Goal: Information Seeking & Learning: Learn about a topic

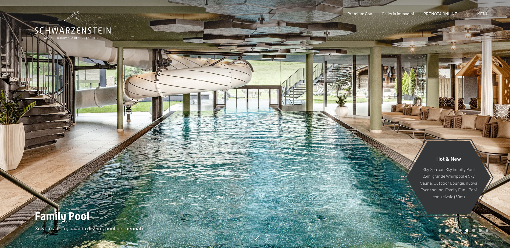
click at [148, 144] on div at bounding box center [127, 124] width 255 height 248
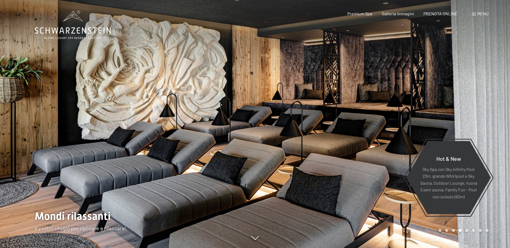
click at [148, 144] on div at bounding box center [127, 124] width 255 height 248
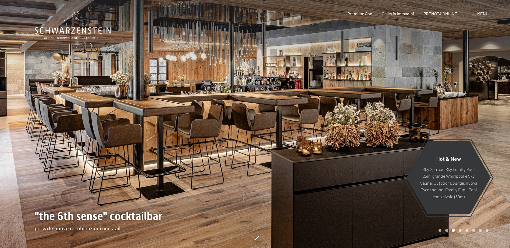
click at [148, 144] on div at bounding box center [127, 124] width 255 height 248
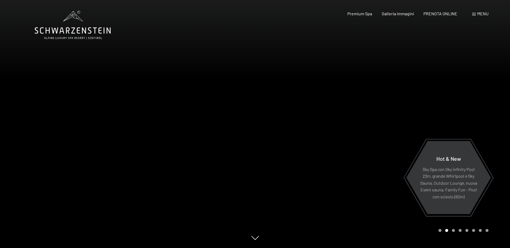
click at [148, 144] on div at bounding box center [127, 124] width 255 height 248
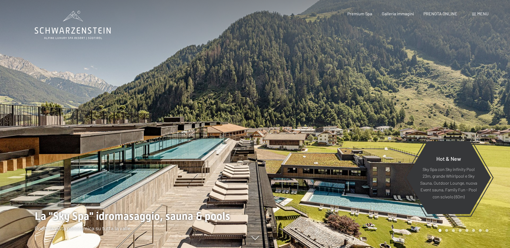
click at [148, 144] on div at bounding box center [127, 124] width 255 height 248
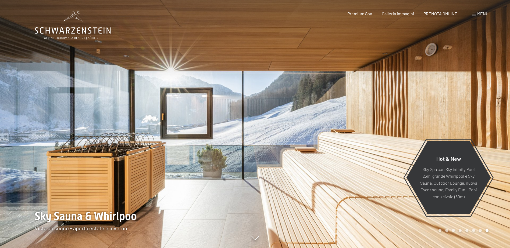
click at [148, 144] on div at bounding box center [127, 124] width 255 height 248
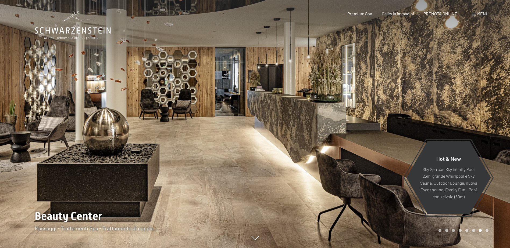
click at [148, 144] on div at bounding box center [127, 124] width 255 height 248
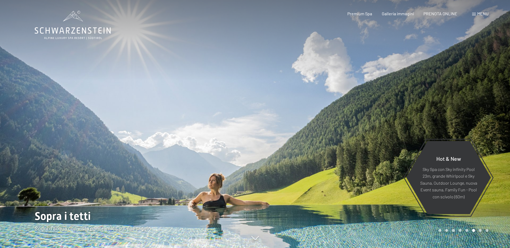
click at [148, 144] on div at bounding box center [127, 124] width 255 height 248
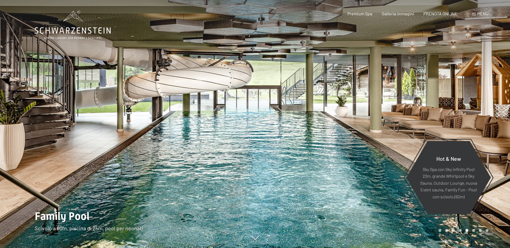
click at [148, 144] on div at bounding box center [127, 124] width 255 height 248
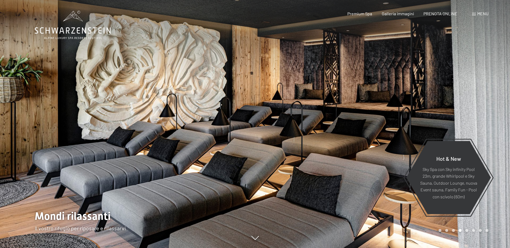
click at [148, 144] on div at bounding box center [127, 124] width 255 height 248
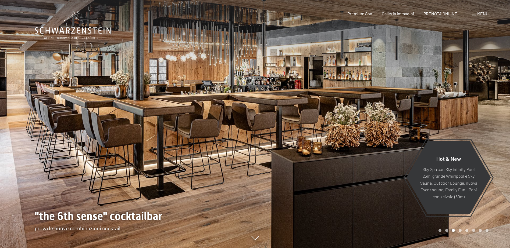
click at [148, 144] on div at bounding box center [127, 124] width 255 height 248
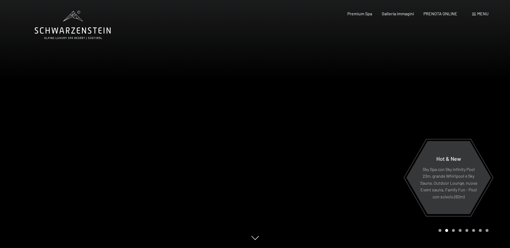
click at [148, 144] on div at bounding box center [127, 124] width 255 height 248
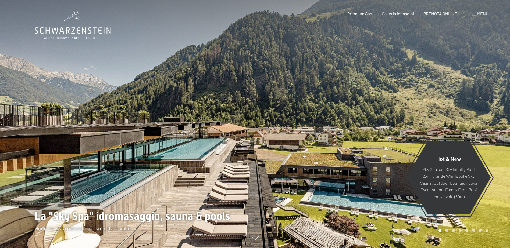
click at [148, 144] on div at bounding box center [127, 124] width 255 height 248
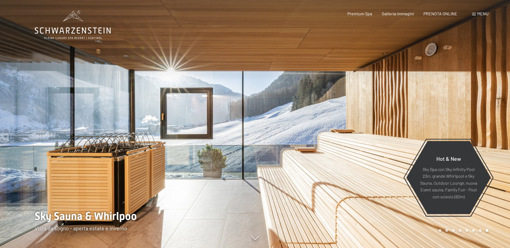
click at [148, 144] on div at bounding box center [127, 124] width 255 height 248
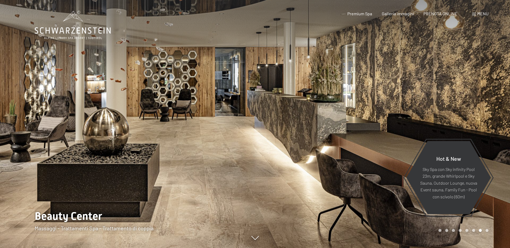
click at [148, 144] on div at bounding box center [127, 124] width 255 height 248
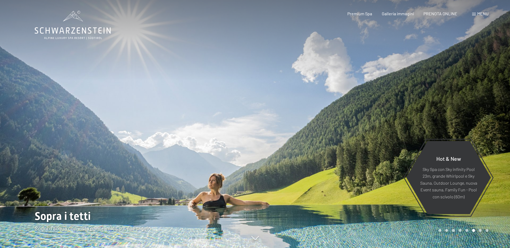
click at [148, 144] on div at bounding box center [127, 124] width 255 height 248
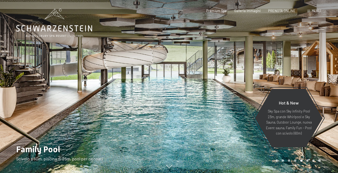
click at [92, 64] on div at bounding box center [84, 87] width 169 height 175
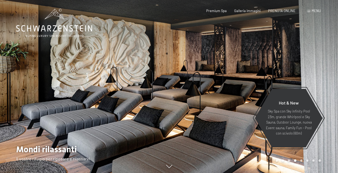
click at [51, 107] on div at bounding box center [84, 87] width 169 height 175
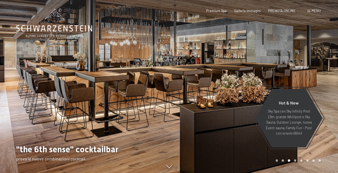
click at [51, 107] on div at bounding box center [84, 87] width 169 height 175
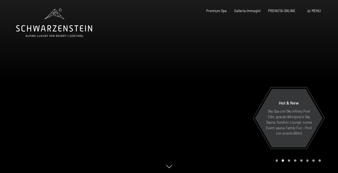
click at [51, 107] on div at bounding box center [84, 87] width 169 height 175
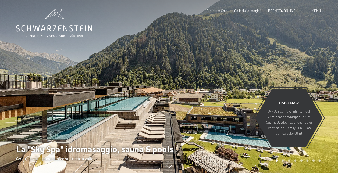
click at [51, 107] on div at bounding box center [84, 87] width 169 height 175
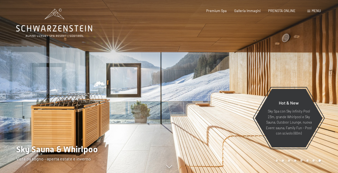
click at [51, 107] on div at bounding box center [84, 87] width 169 height 175
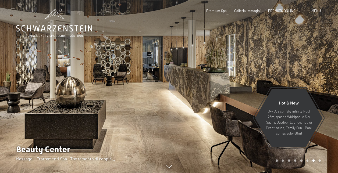
click at [51, 107] on div at bounding box center [84, 87] width 169 height 175
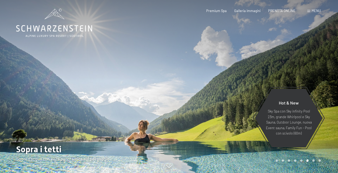
click at [51, 107] on div at bounding box center [84, 87] width 169 height 175
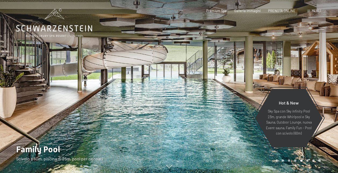
click at [51, 107] on div at bounding box center [84, 87] width 169 height 175
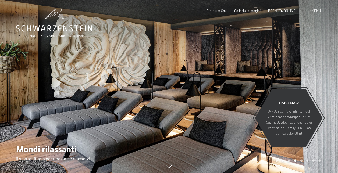
click at [51, 107] on div at bounding box center [84, 87] width 169 height 175
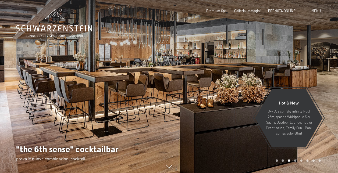
click at [51, 107] on div at bounding box center [84, 87] width 169 height 175
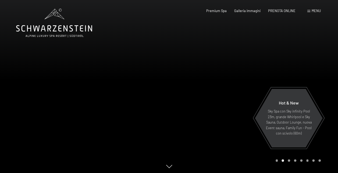
click at [252, 71] on div at bounding box center [253, 87] width 169 height 175
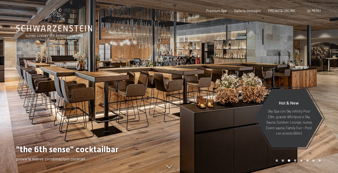
click at [252, 71] on div at bounding box center [253, 87] width 169 height 175
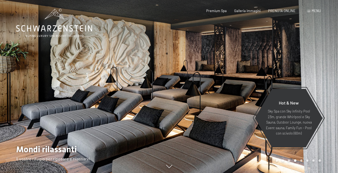
click at [252, 71] on div at bounding box center [253, 87] width 169 height 175
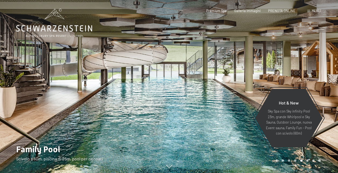
click at [252, 71] on div at bounding box center [253, 87] width 169 height 175
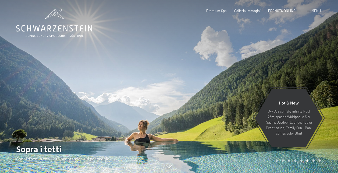
click at [252, 71] on div at bounding box center [253, 87] width 169 height 175
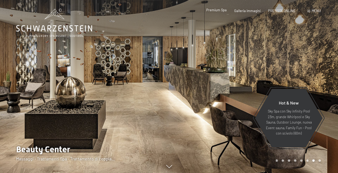
click at [223, 11] on span "Premium Spa" at bounding box center [216, 10] width 20 height 4
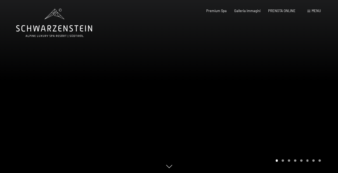
click at [277, 98] on div at bounding box center [253, 87] width 169 height 175
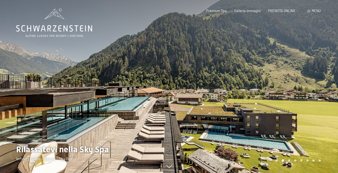
click at [277, 98] on div at bounding box center [253, 87] width 169 height 175
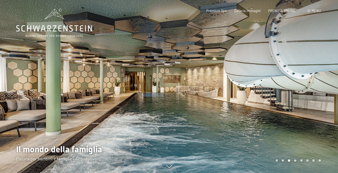
click at [277, 98] on div at bounding box center [253, 87] width 169 height 175
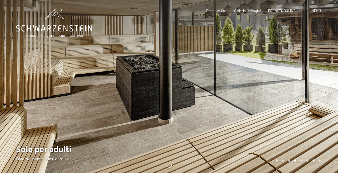
click at [277, 98] on div at bounding box center [253, 87] width 169 height 175
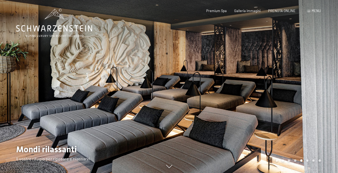
click at [277, 98] on div at bounding box center [253, 87] width 169 height 175
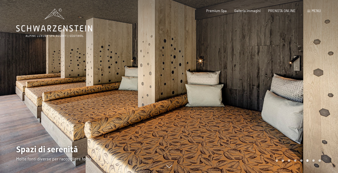
click at [277, 98] on div at bounding box center [253, 87] width 169 height 175
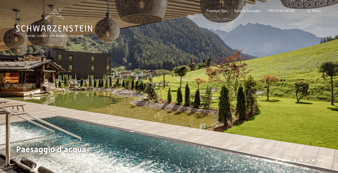
click at [277, 98] on div at bounding box center [253, 87] width 169 height 175
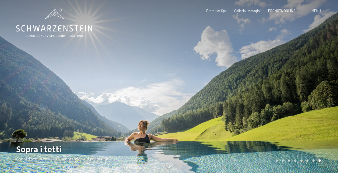
click at [277, 98] on div at bounding box center [253, 87] width 169 height 175
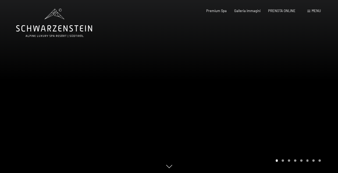
click at [277, 98] on div at bounding box center [253, 87] width 169 height 175
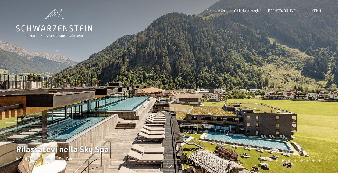
click at [277, 98] on div at bounding box center [253, 87] width 169 height 175
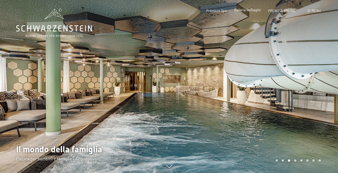
click at [255, 12] on span "Galleria immagini" at bounding box center [247, 10] width 26 height 4
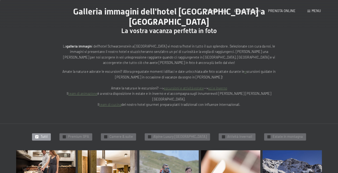
scroll to position [134, 0]
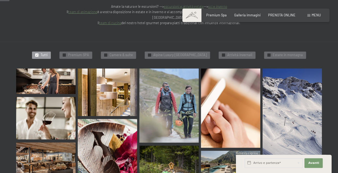
click at [60, 68] on img at bounding box center [45, 81] width 59 height 26
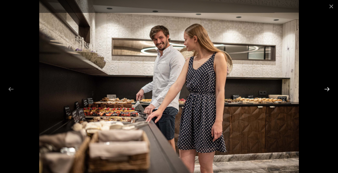
click at [327, 88] on button "Next slide" at bounding box center [326, 89] width 11 height 10
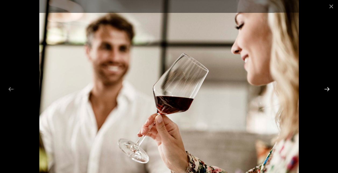
click at [327, 88] on button "Next slide" at bounding box center [326, 89] width 11 height 10
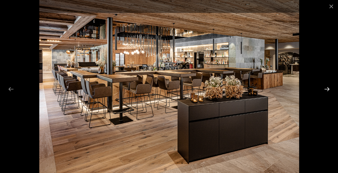
click at [327, 88] on button "Next slide" at bounding box center [326, 89] width 11 height 10
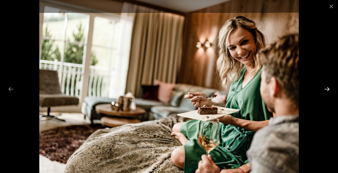
click at [327, 88] on button "Next slide" at bounding box center [326, 89] width 11 height 10
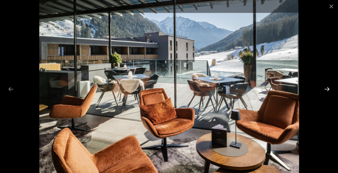
click at [327, 88] on button "Next slide" at bounding box center [326, 89] width 11 height 10
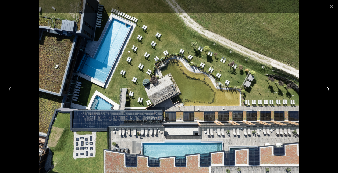
click at [327, 88] on button "Next slide" at bounding box center [326, 89] width 11 height 10
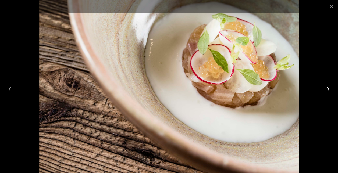
click at [327, 88] on button "Next slide" at bounding box center [326, 89] width 11 height 10
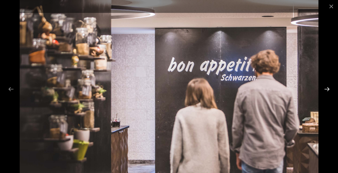
click at [327, 88] on button "Next slide" at bounding box center [326, 89] width 11 height 10
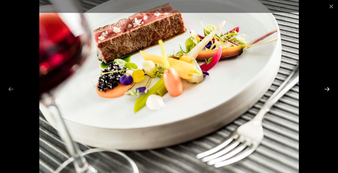
click at [327, 88] on button "Next slide" at bounding box center [326, 89] width 11 height 10
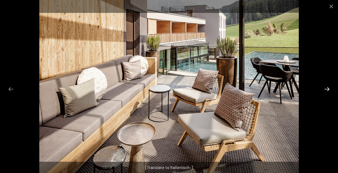
click at [327, 88] on button "Next slide" at bounding box center [326, 89] width 11 height 10
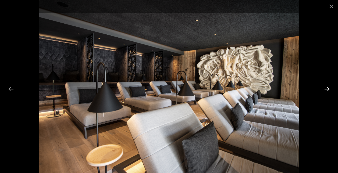
click at [327, 88] on button "Next slide" at bounding box center [326, 89] width 11 height 10
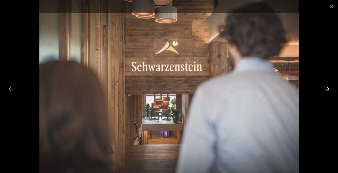
click at [327, 88] on button "Next slide" at bounding box center [326, 89] width 11 height 10
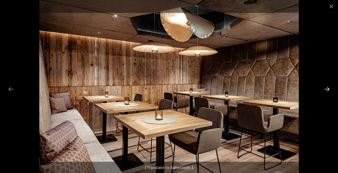
click at [327, 88] on button "Next slide" at bounding box center [326, 89] width 11 height 10
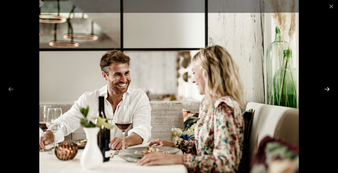
click at [327, 88] on button "Next slide" at bounding box center [326, 89] width 11 height 10
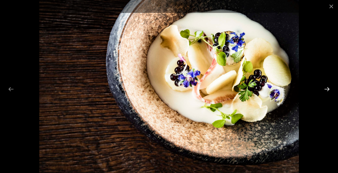
click at [327, 88] on button "Next slide" at bounding box center [326, 89] width 11 height 10
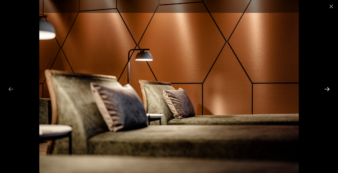
click at [327, 88] on button "Next slide" at bounding box center [326, 89] width 11 height 10
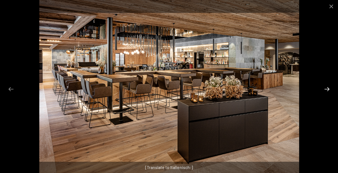
click at [327, 88] on button "Next slide" at bounding box center [326, 89] width 11 height 10
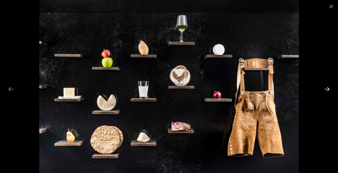
click at [328, 90] on button "Next slide" at bounding box center [326, 89] width 11 height 10
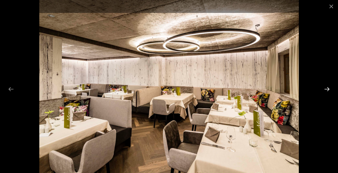
click at [328, 90] on button "Next slide" at bounding box center [326, 89] width 11 height 10
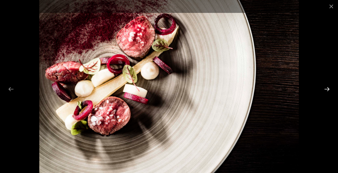
click at [328, 90] on button "Next slide" at bounding box center [326, 89] width 11 height 10
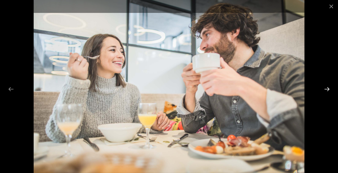
click at [328, 90] on button "Next slide" at bounding box center [326, 89] width 11 height 10
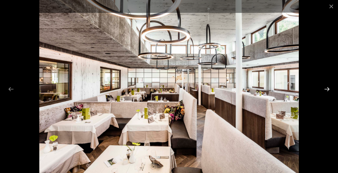
click at [328, 90] on button "Next slide" at bounding box center [326, 89] width 11 height 10
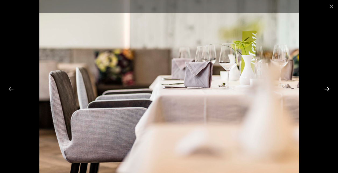
click at [328, 90] on button "Next slide" at bounding box center [326, 89] width 11 height 10
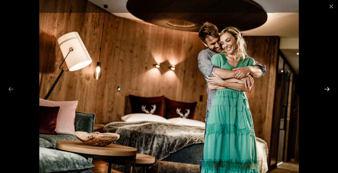
click at [328, 90] on button "Next slide" at bounding box center [326, 89] width 11 height 10
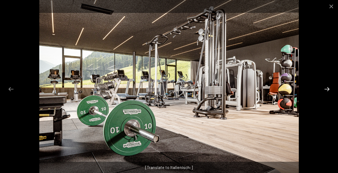
click at [328, 90] on button "Next slide" at bounding box center [326, 89] width 11 height 10
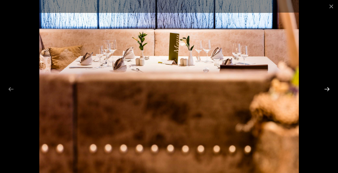
click at [328, 90] on button "Next slide" at bounding box center [326, 89] width 11 height 10
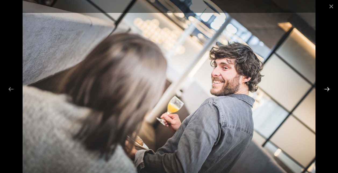
click at [328, 90] on button "Next slide" at bounding box center [326, 89] width 11 height 10
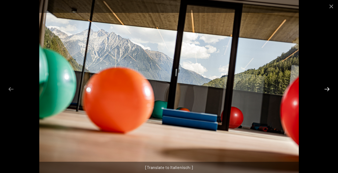
click at [328, 90] on button "Next slide" at bounding box center [326, 89] width 11 height 10
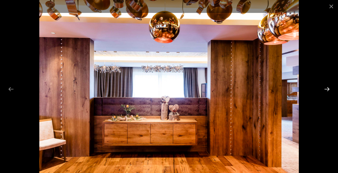
click at [328, 90] on button "Next slide" at bounding box center [326, 89] width 11 height 10
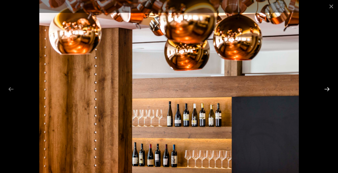
click at [328, 90] on button "Next slide" at bounding box center [326, 89] width 11 height 10
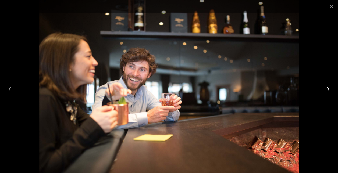
click at [328, 90] on button "Next slide" at bounding box center [326, 89] width 11 height 10
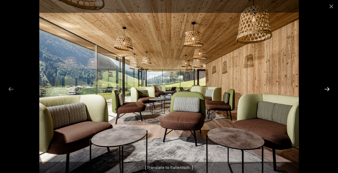
click at [328, 90] on button "Next slide" at bounding box center [326, 89] width 11 height 10
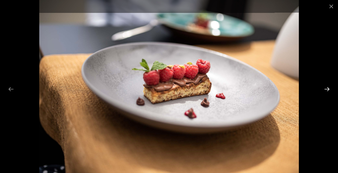
click at [328, 90] on button "Next slide" at bounding box center [326, 89] width 11 height 10
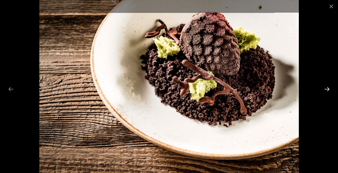
click at [328, 90] on button "Next slide" at bounding box center [326, 89] width 11 height 10
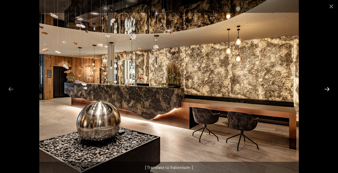
click at [328, 90] on button "Next slide" at bounding box center [326, 89] width 11 height 10
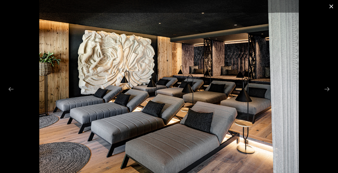
click at [332, 4] on button "Close gallery" at bounding box center [330, 6] width 13 height 13
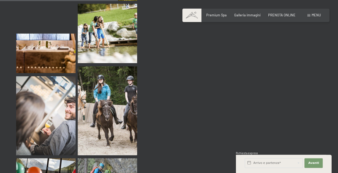
scroll to position [1692, 0]
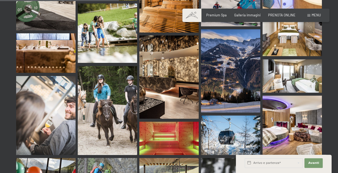
click at [223, 70] on img at bounding box center [230, 70] width 59 height 83
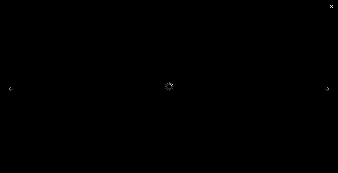
click at [330, 7] on button "Close gallery" at bounding box center [330, 6] width 13 height 13
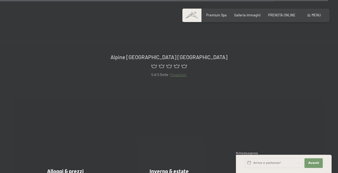
scroll to position [4700, 0]
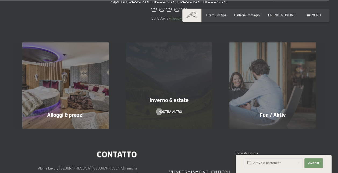
click at [189, 77] on div "Inverno & estate mostra altro" at bounding box center [168, 85] width 103 height 86
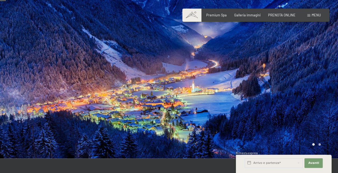
scroll to position [27, 0]
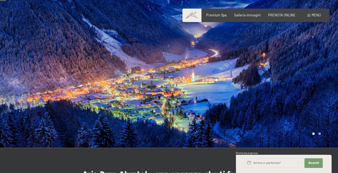
click at [320, 104] on div at bounding box center [253, 60] width 169 height 175
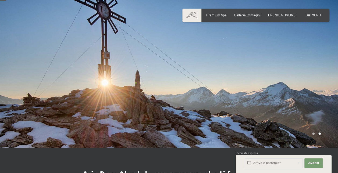
click at [320, 104] on div at bounding box center [253, 60] width 169 height 175
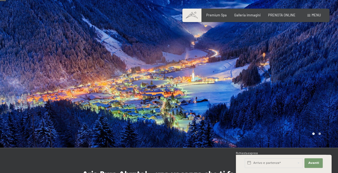
click at [320, 104] on div at bounding box center [253, 60] width 169 height 175
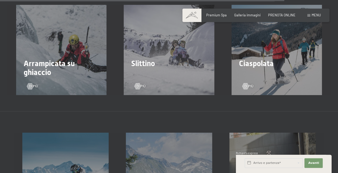
scroll to position [1289, 0]
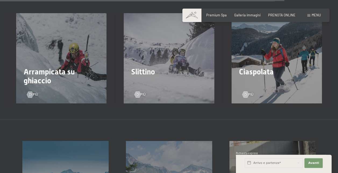
click at [260, 60] on div "Ciaspolata Di più" at bounding box center [276, 58] width 107 height 90
click at [243, 91] on div at bounding box center [245, 94] width 4 height 6
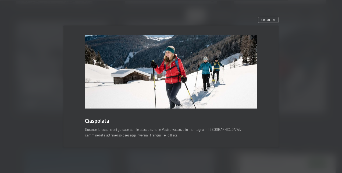
click at [147, 83] on img at bounding box center [171, 72] width 172 height 74
click at [188, 91] on img at bounding box center [171, 72] width 172 height 74
click at [227, 80] on img at bounding box center [171, 72] width 172 height 74
click at [271, 19] on div "Chiudi" at bounding box center [268, 20] width 20 height 6
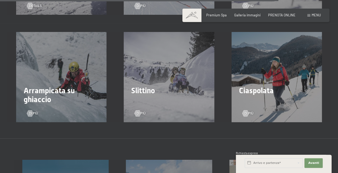
scroll to position [1262, 0]
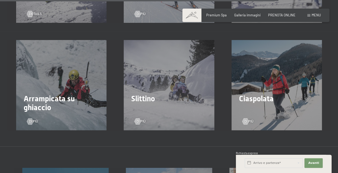
click at [158, 94] on h2 "Slittino" at bounding box center [168, 98] width 75 height 9
click at [141, 101] on span "Consenso marketing*" at bounding box center [137, 101] width 41 height 5
click at [114, 101] on input "Consenso marketing*" at bounding box center [111, 101] width 5 height 5
click at [139, 102] on span "Consenso marketing*" at bounding box center [137, 101] width 41 height 5
click at [114, 102] on input "Consenso marketing*" at bounding box center [111, 101] width 5 height 5
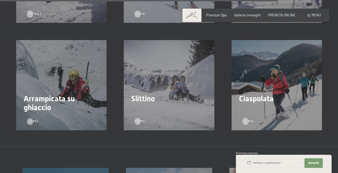
click at [143, 102] on span "Consenso marketing*" at bounding box center [137, 101] width 41 height 5
click at [114, 102] on input "Consenso marketing*" at bounding box center [111, 101] width 5 height 5
checkbox input "false"
click at [151, 74] on div "Slittino Di più" at bounding box center [168, 85] width 107 height 90
click at [154, 113] on div "Di più" at bounding box center [168, 118] width 69 height 11
